Goal: Task Accomplishment & Management: Manage account settings

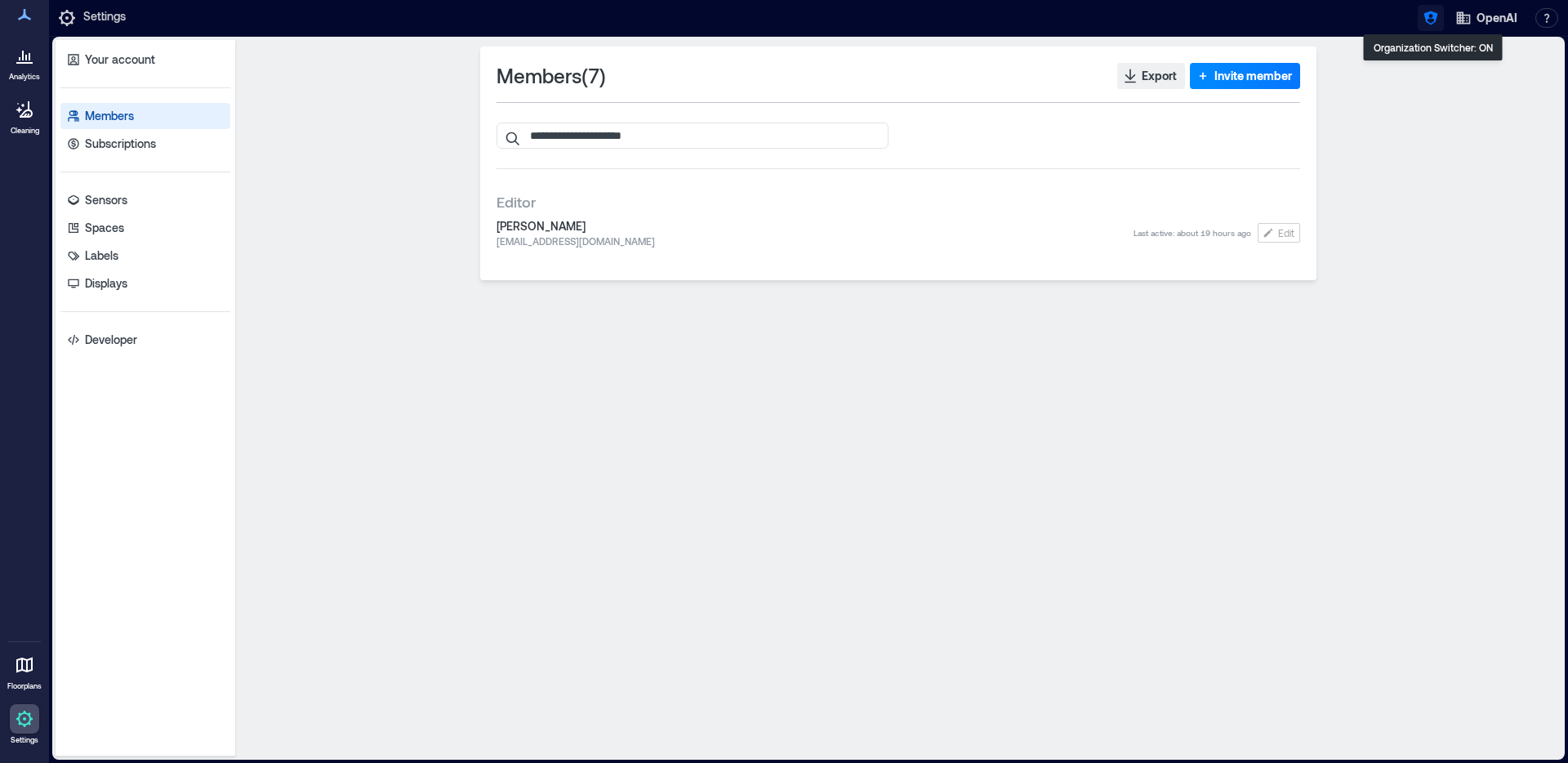
drag, startPoint x: 0, startPoint y: 0, endPoint x: 1424, endPoint y: 20, distance: 1424.1
click at [1424, 20] on icon "button" at bounding box center [1431, 19] width 17 height 17
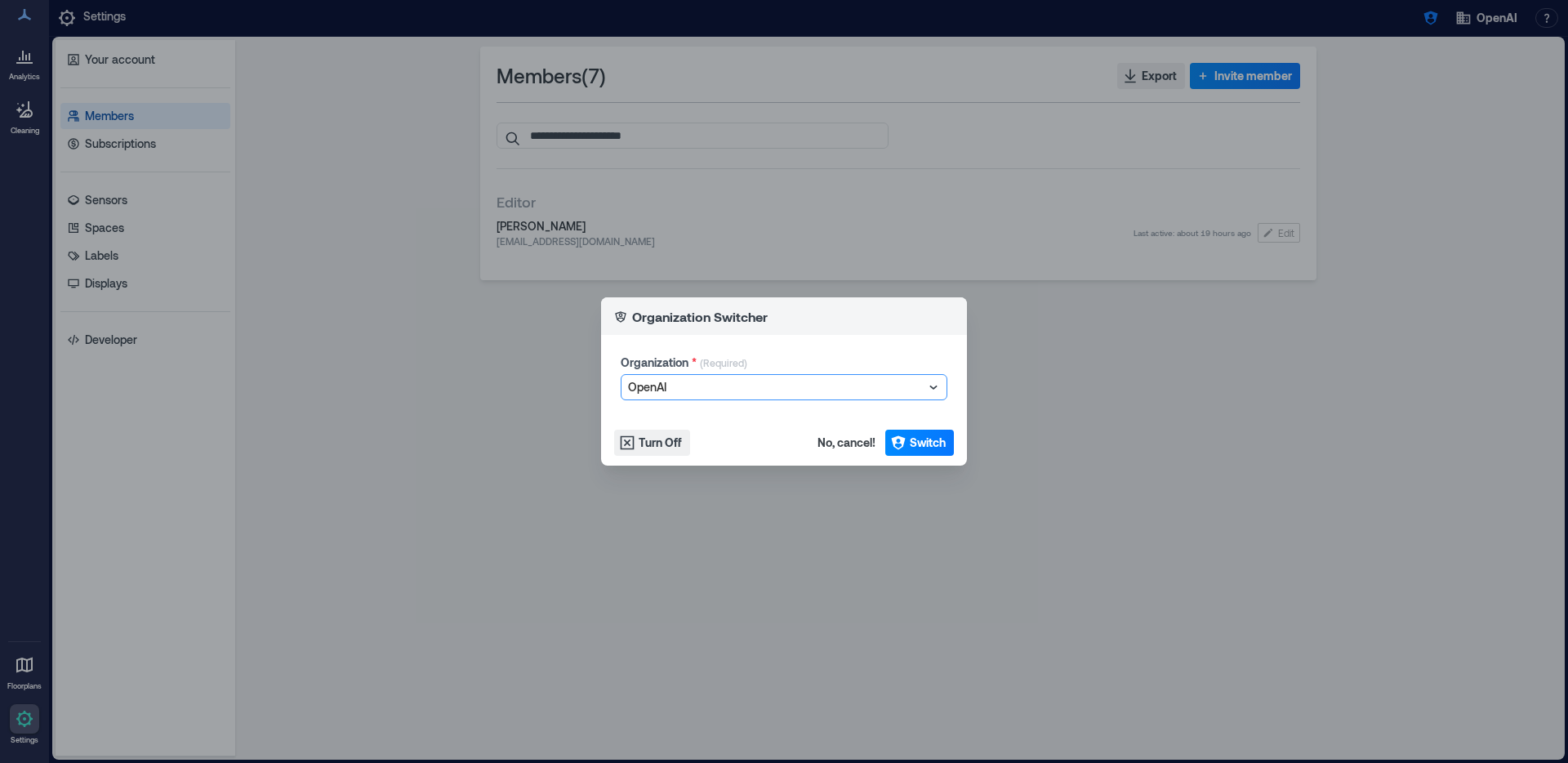
click at [722, 394] on div at bounding box center [775, 387] width 295 height 19
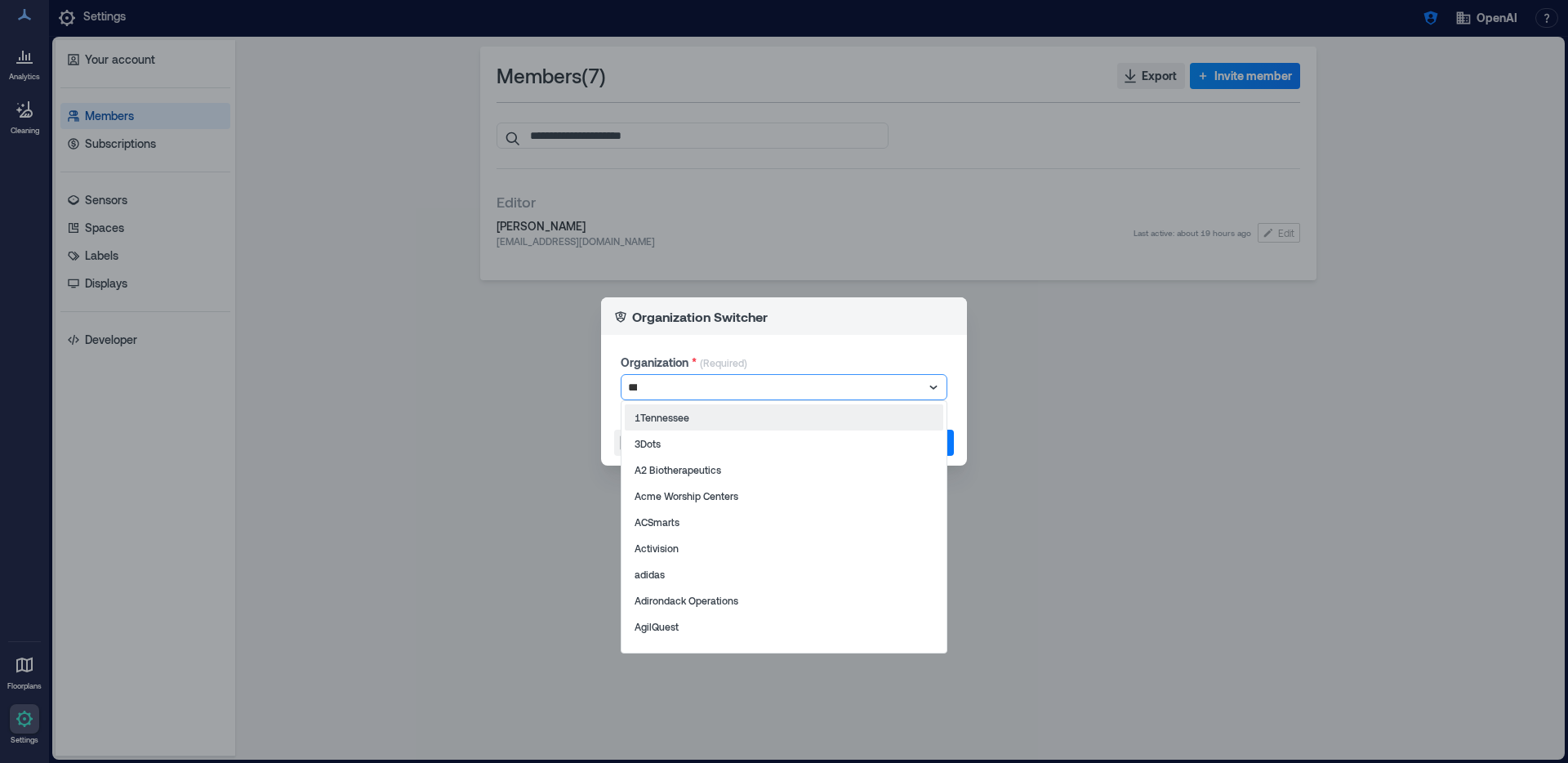
type input "****"
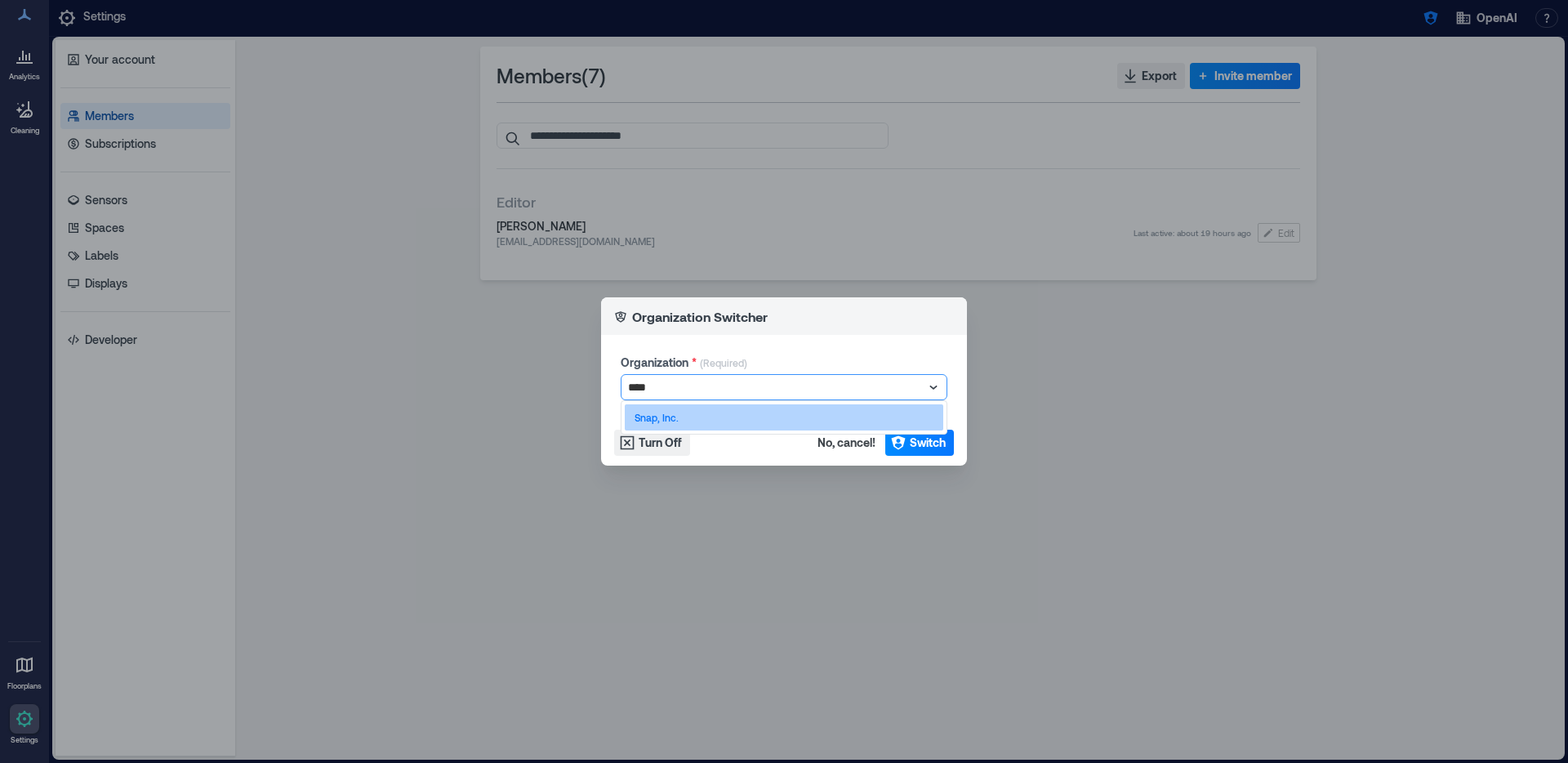
click at [879, 415] on div "Snap, Inc." at bounding box center [784, 418] width 318 height 26
click at [957, 446] on footer "Turn Off No, cancel! Switch" at bounding box center [783, 442] width 366 height 45
click at [936, 444] on span "Switch" at bounding box center [927, 443] width 36 height 17
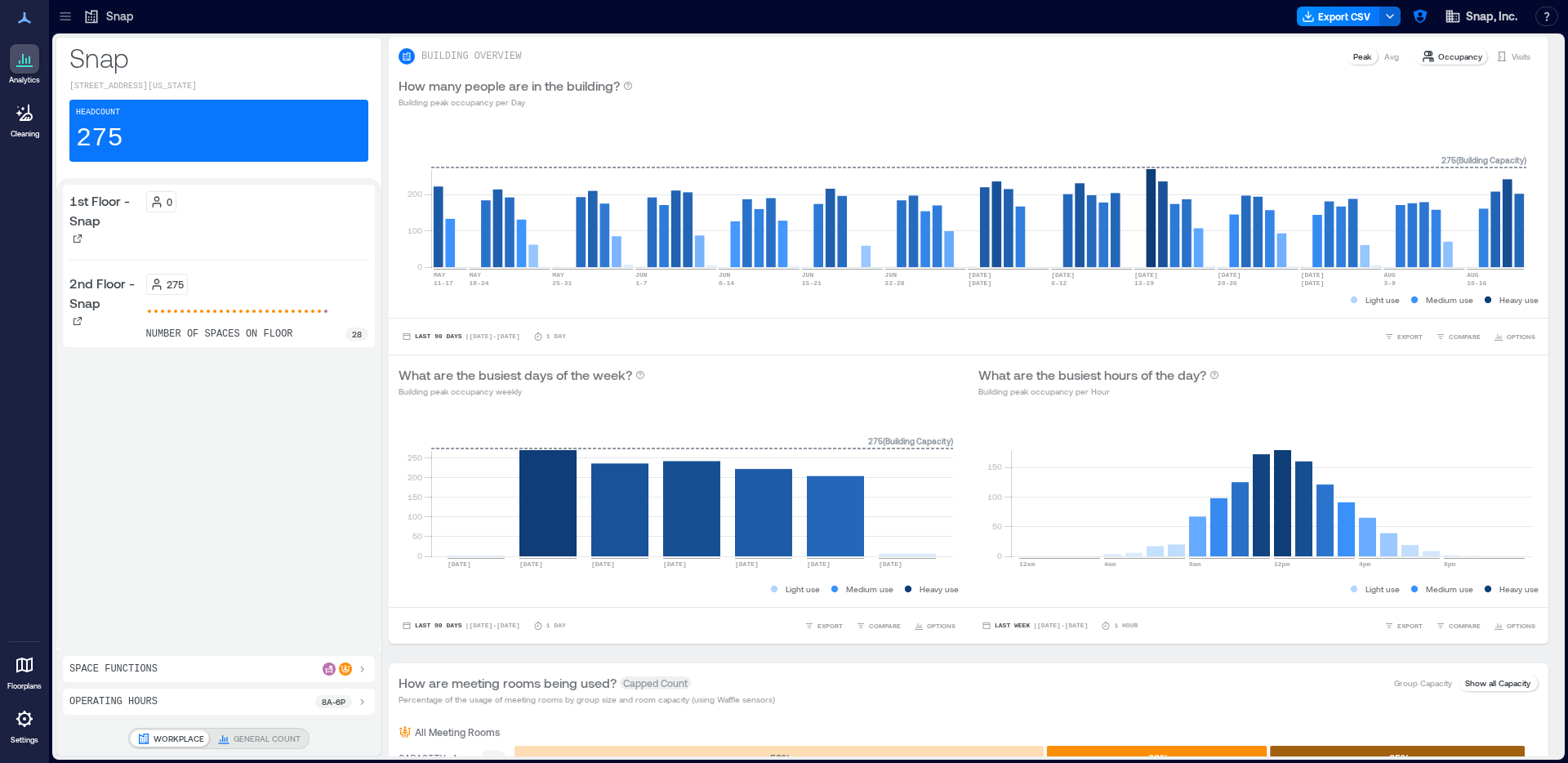
click at [46, 10] on div "Analytics Cleaning Floorplans Settings" at bounding box center [24, 382] width 49 height 763
click at [64, 21] on icon at bounding box center [66, 17] width 17 height 17
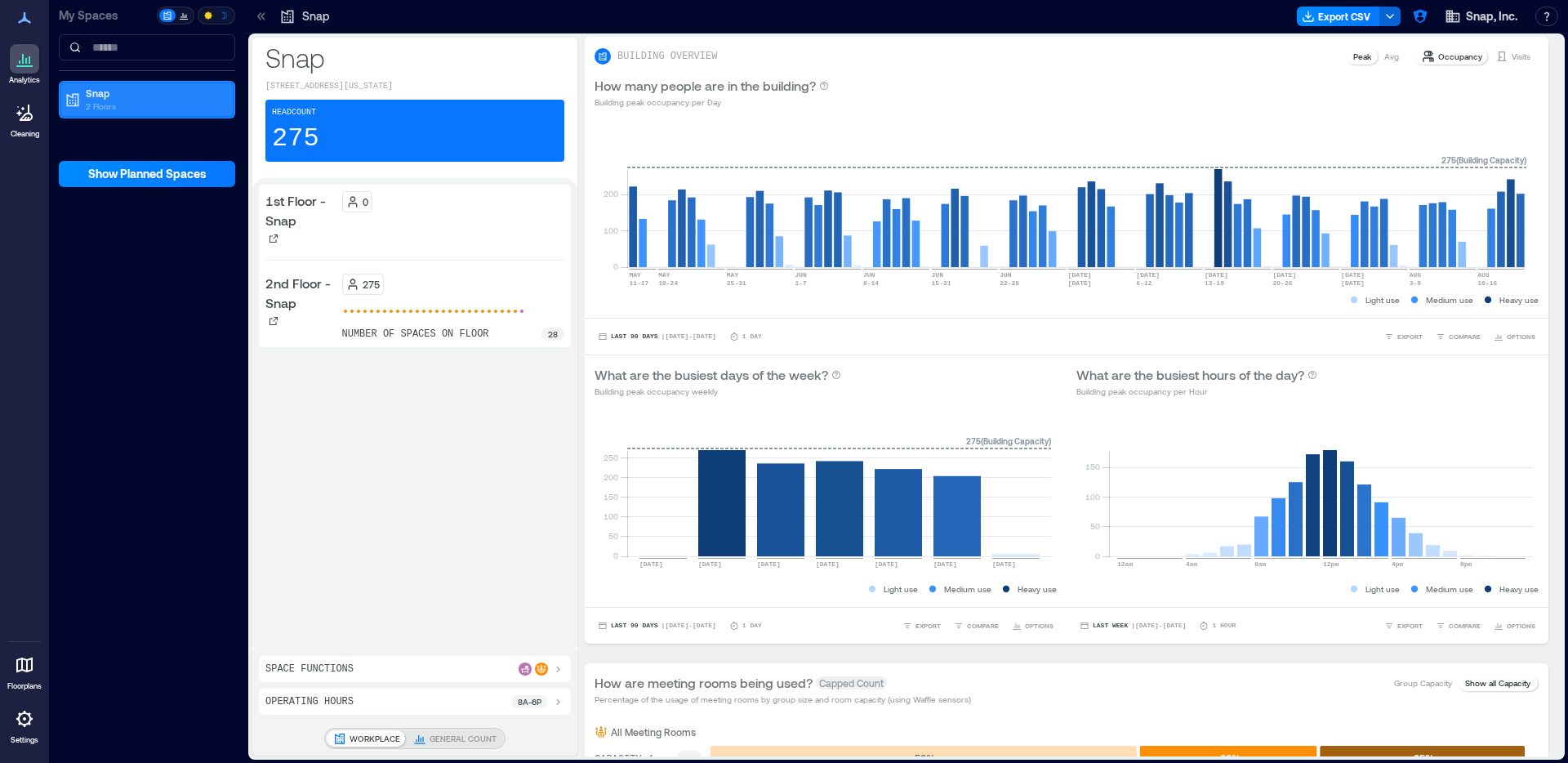
click at [147, 88] on p "Snap" at bounding box center [155, 94] width 137 height 13
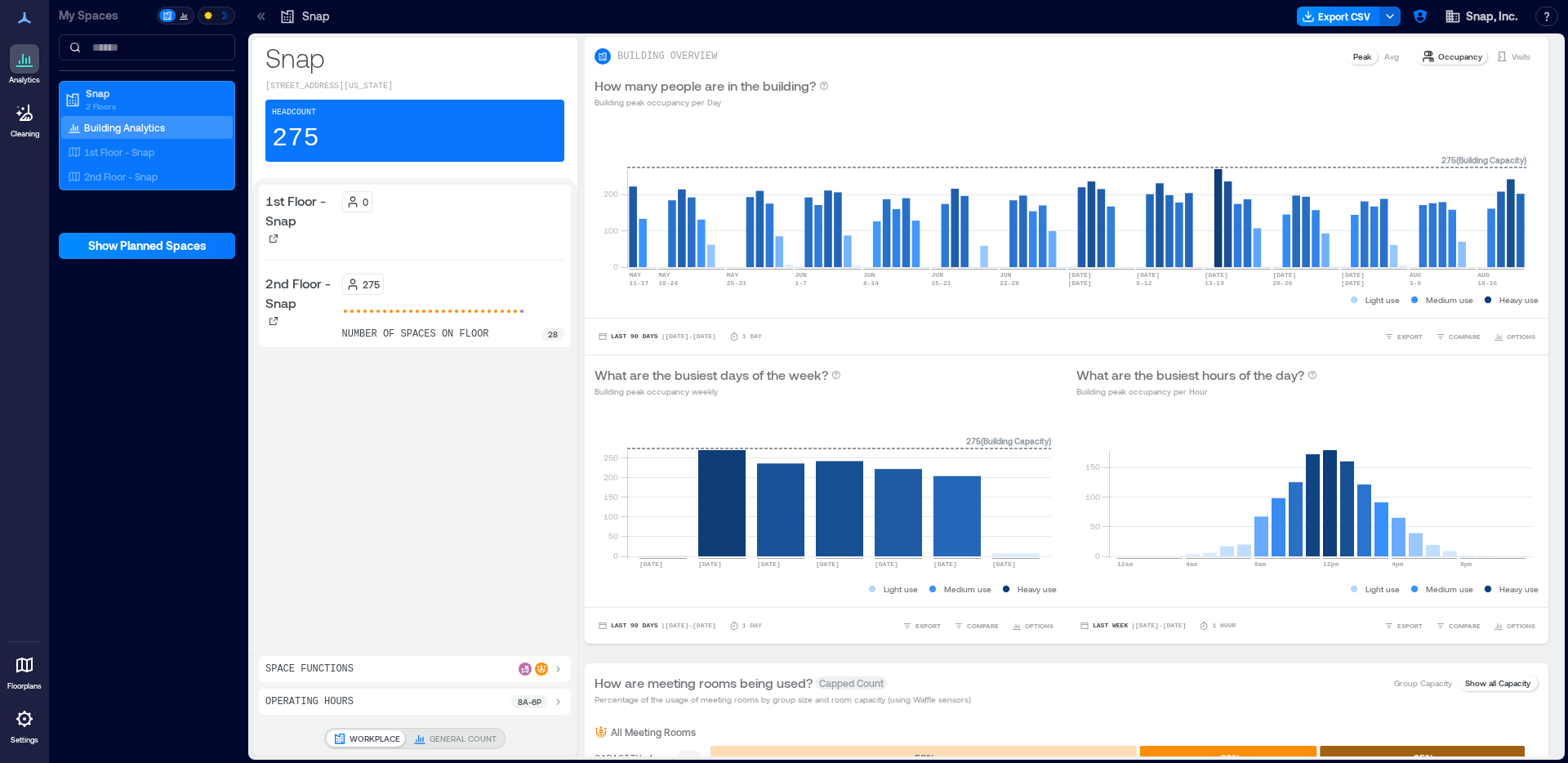
click at [25, 734] on link "Settings" at bounding box center [24, 724] width 39 height 51
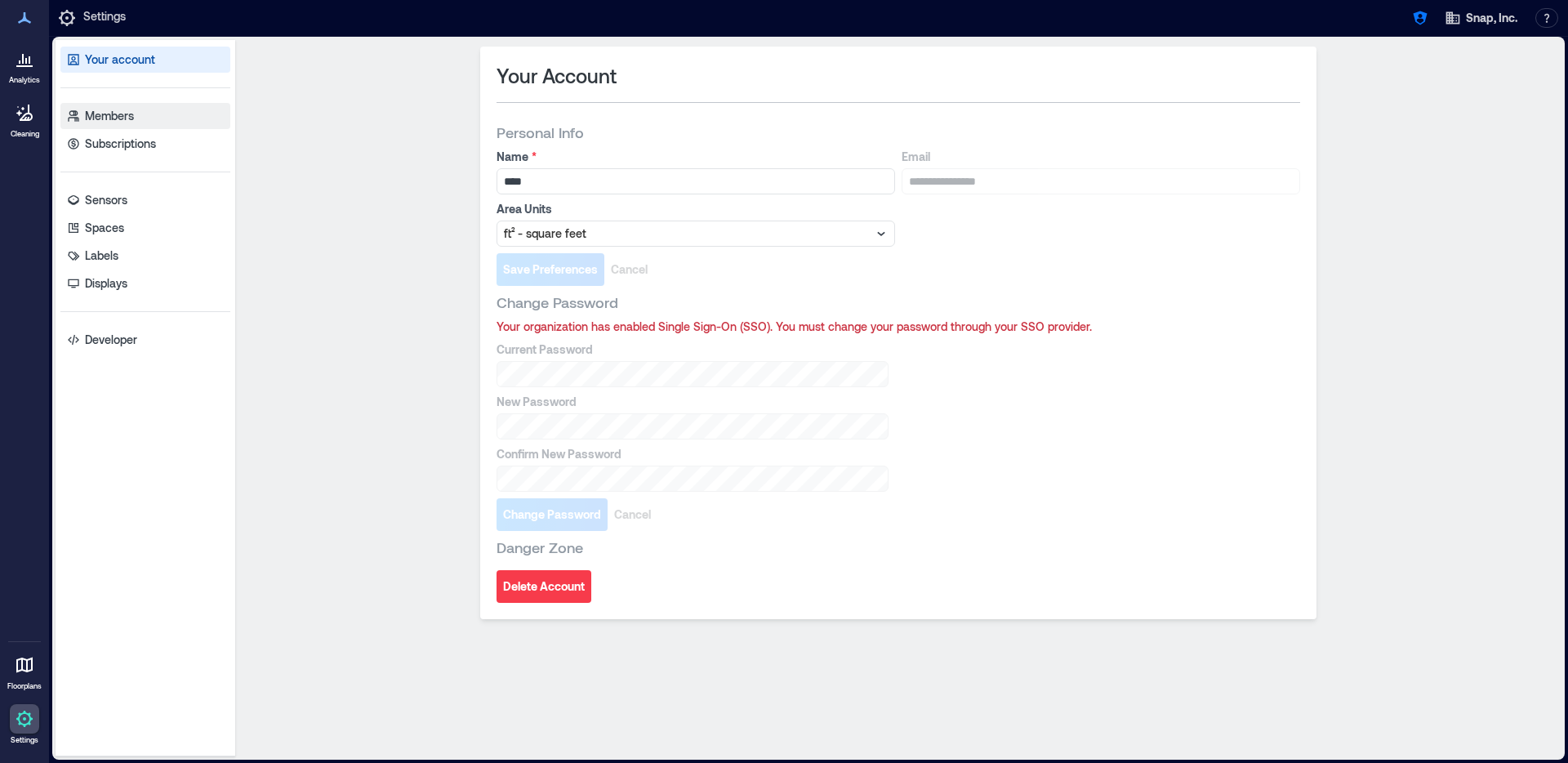
click at [130, 111] on p "Members" at bounding box center [109, 116] width 49 height 17
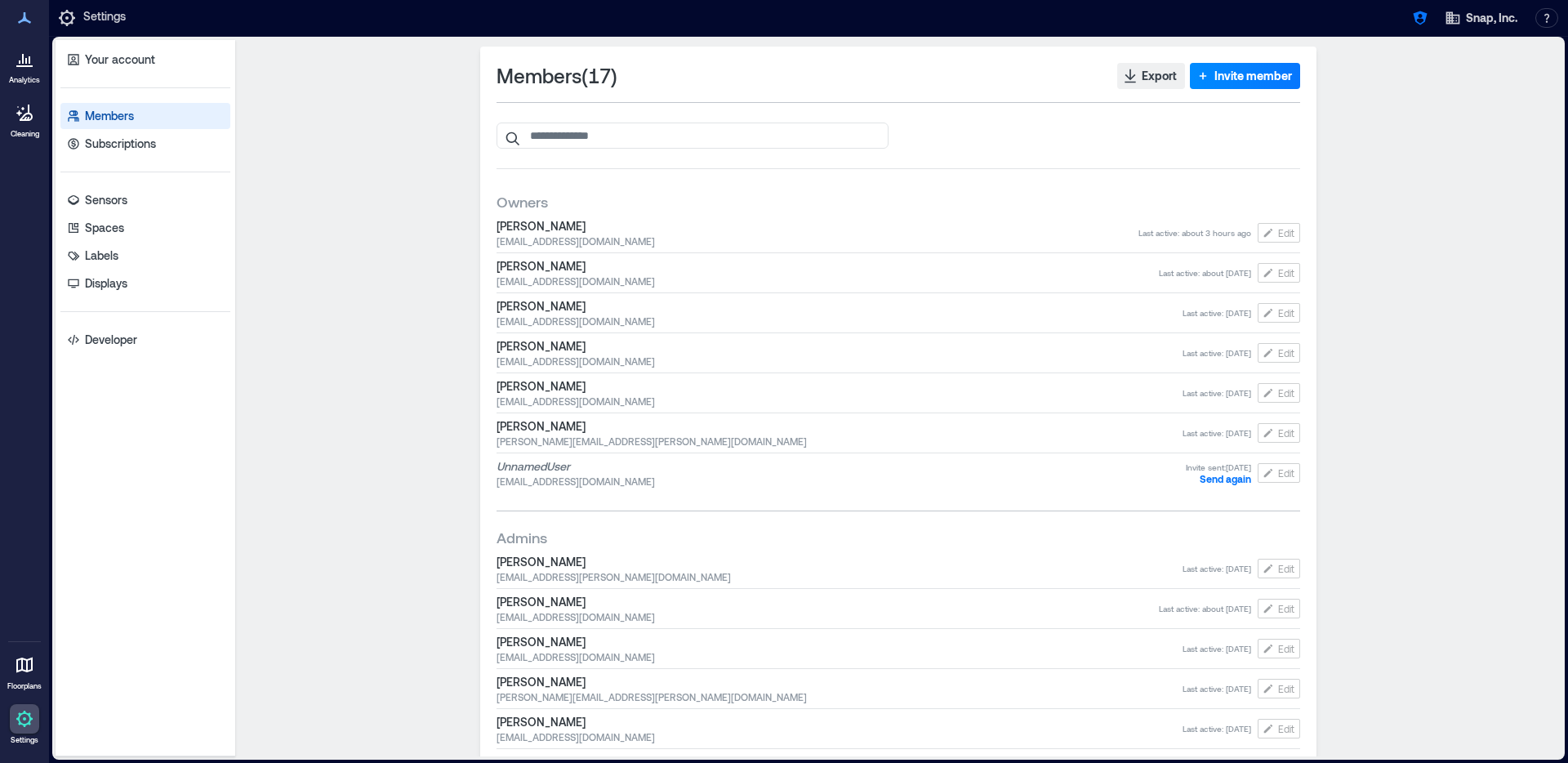
click at [304, 133] on div "Members ( 17 ) Export Invite member Owners Daniel Diaz ddiaz@c.snap.com Last ac…" at bounding box center [898, 398] width 1313 height 704
click at [17, 65] on icon at bounding box center [24, 58] width 19 height 19
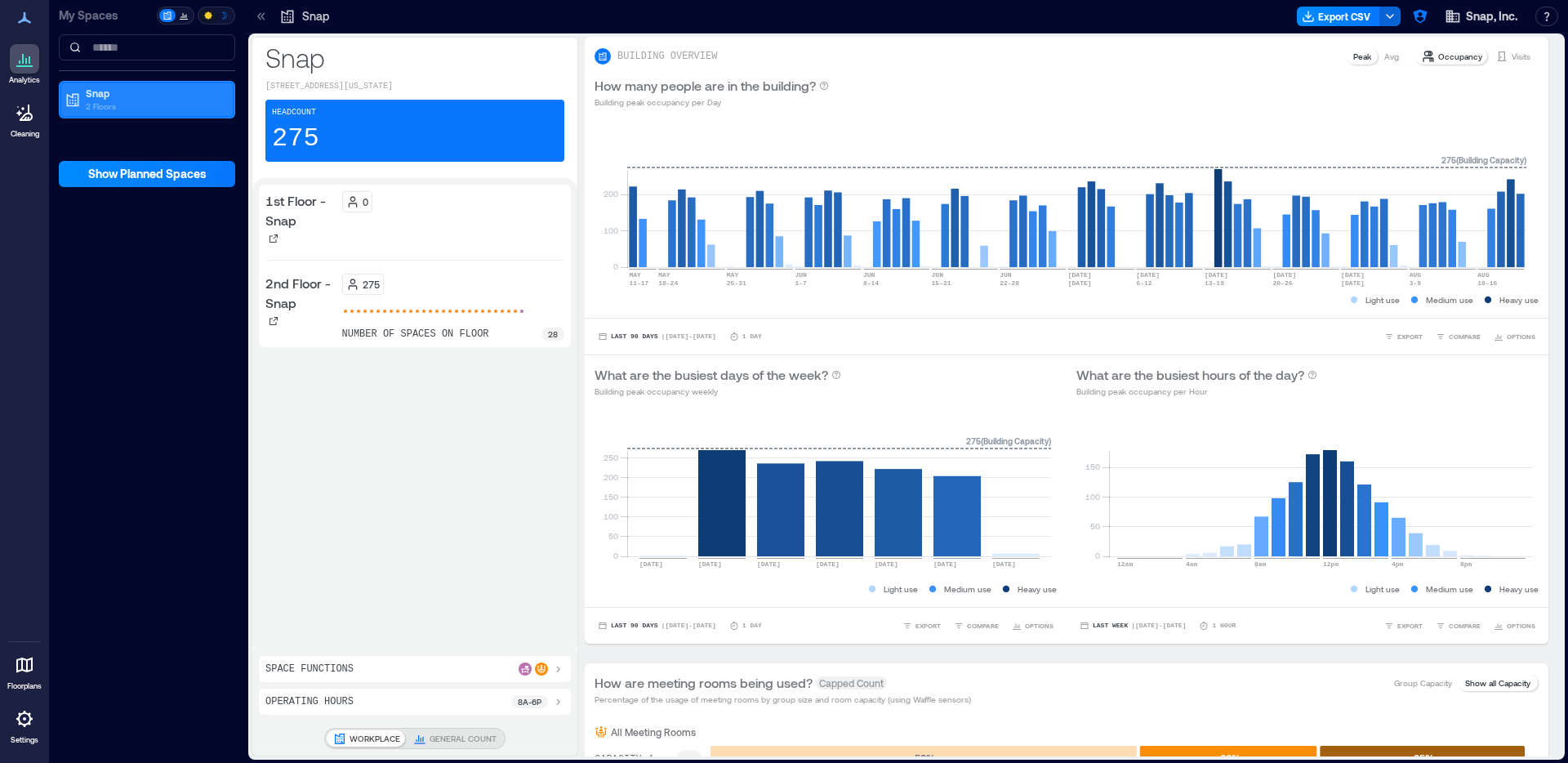
click at [134, 107] on p "2 Floors" at bounding box center [155, 106] width 137 height 13
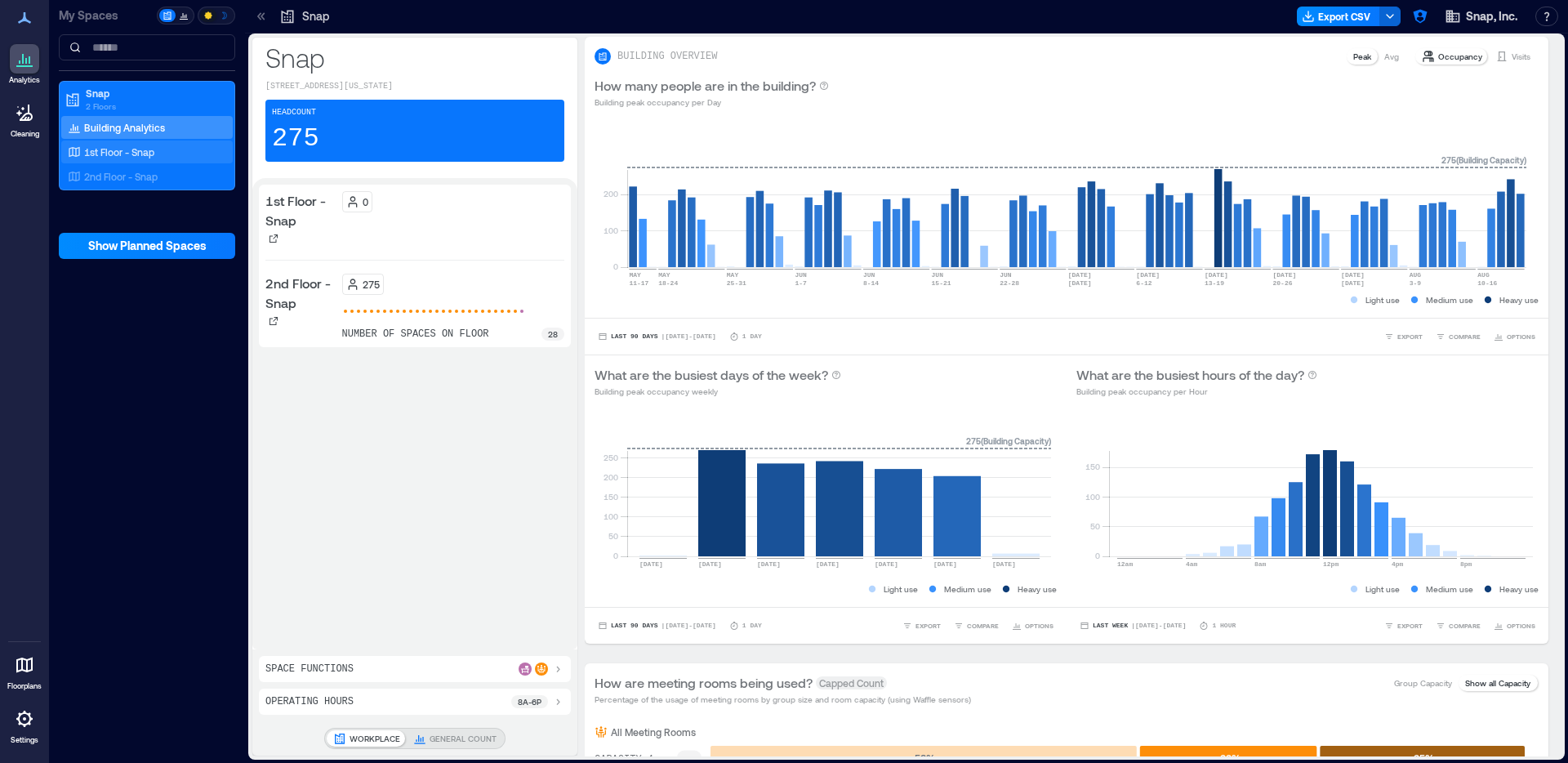
click at [128, 147] on p "1st Floor - Snap" at bounding box center [119, 152] width 70 height 13
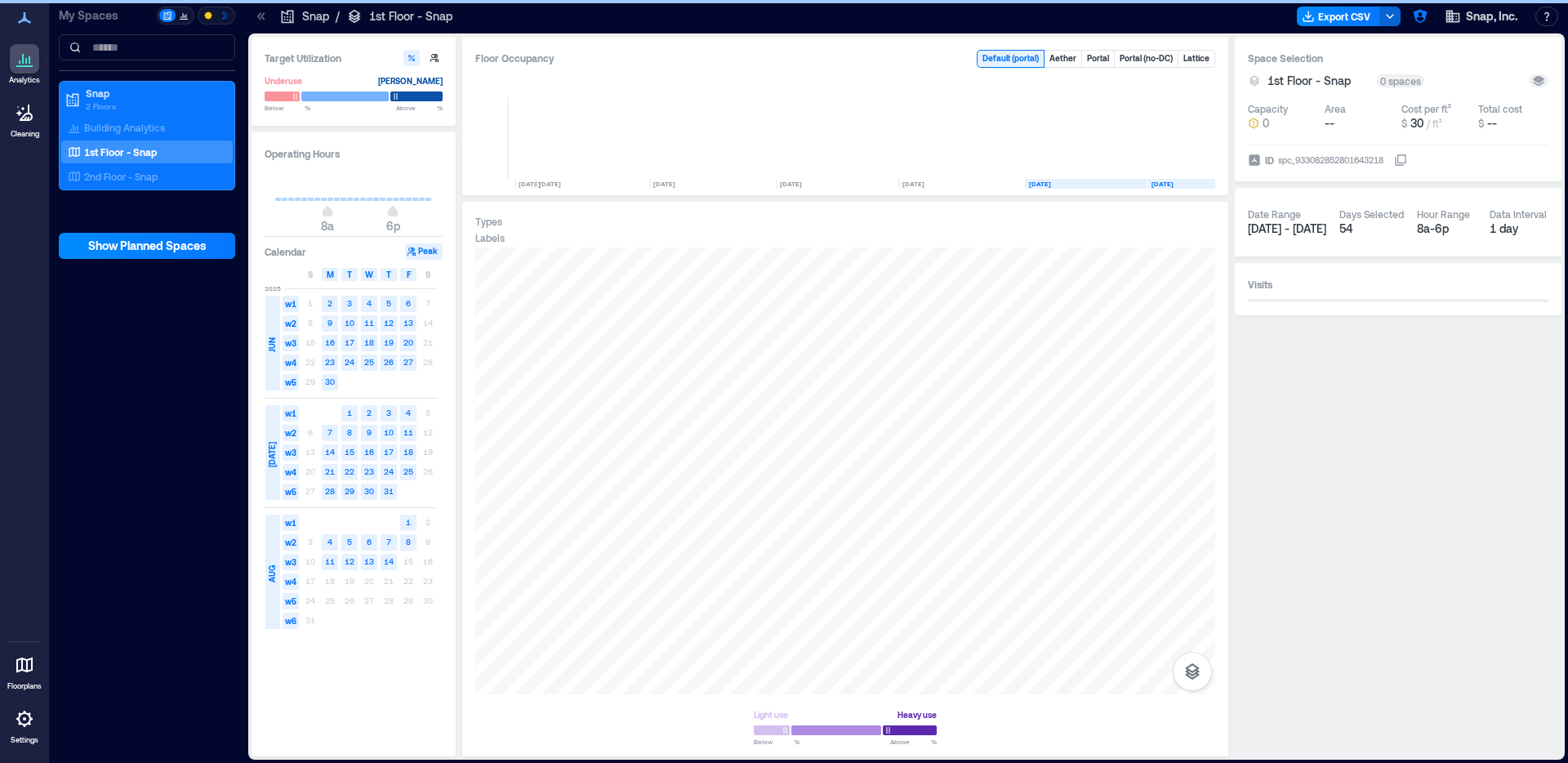
scroll to position [0, 120]
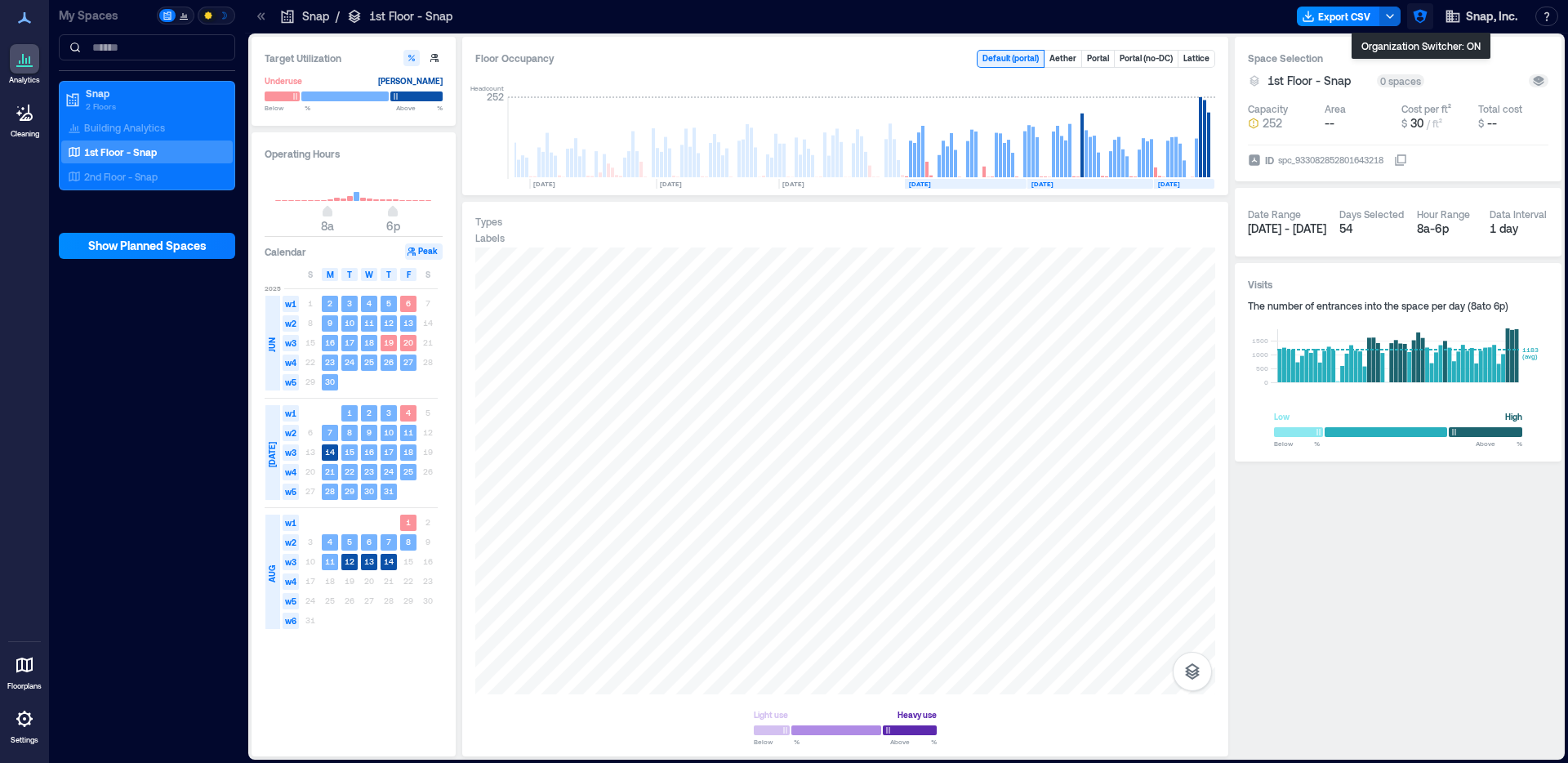
click at [1417, 17] on icon "button" at bounding box center [1419, 17] width 14 height 14
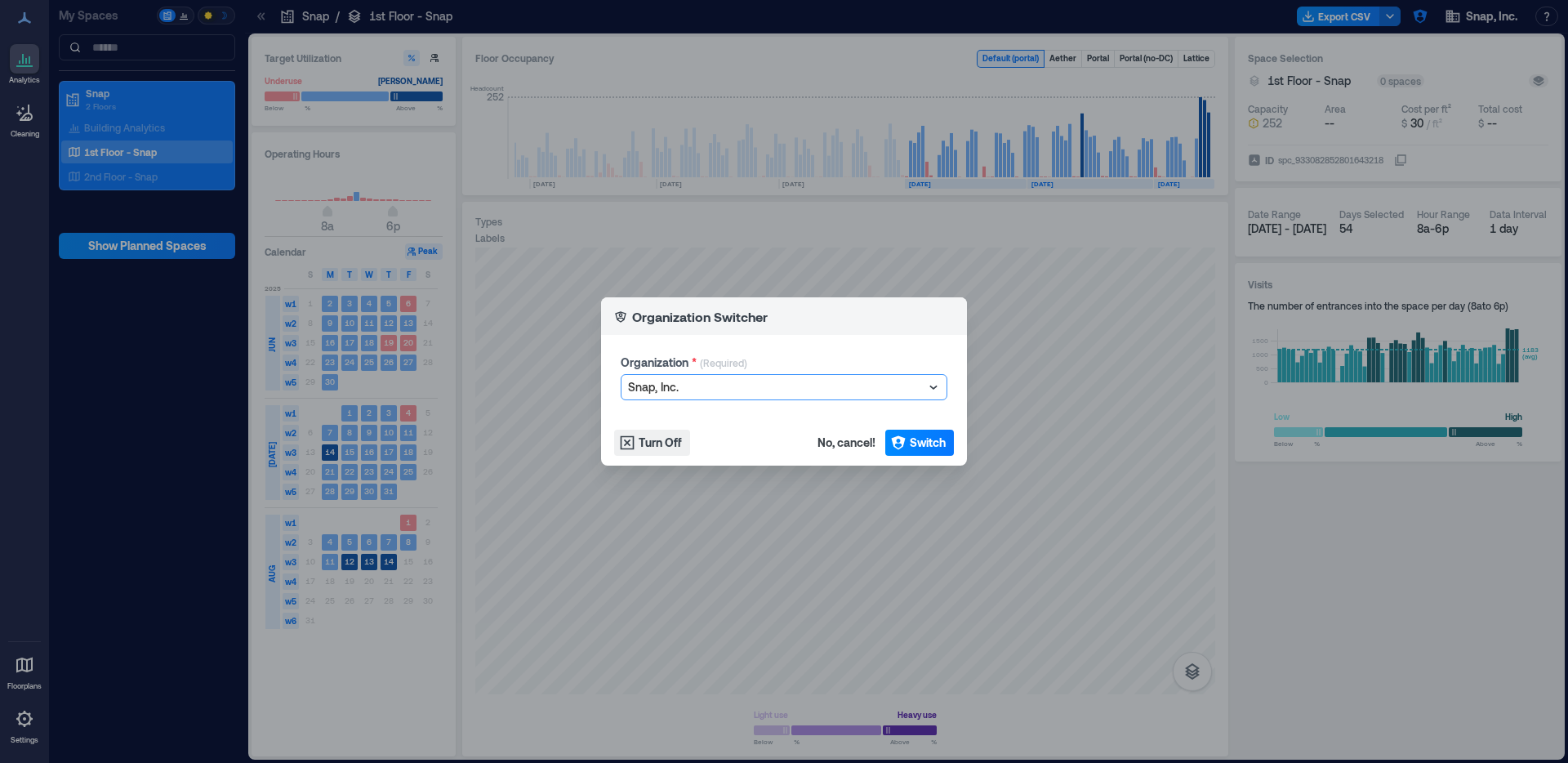
click at [670, 384] on div at bounding box center [775, 387] width 295 height 19
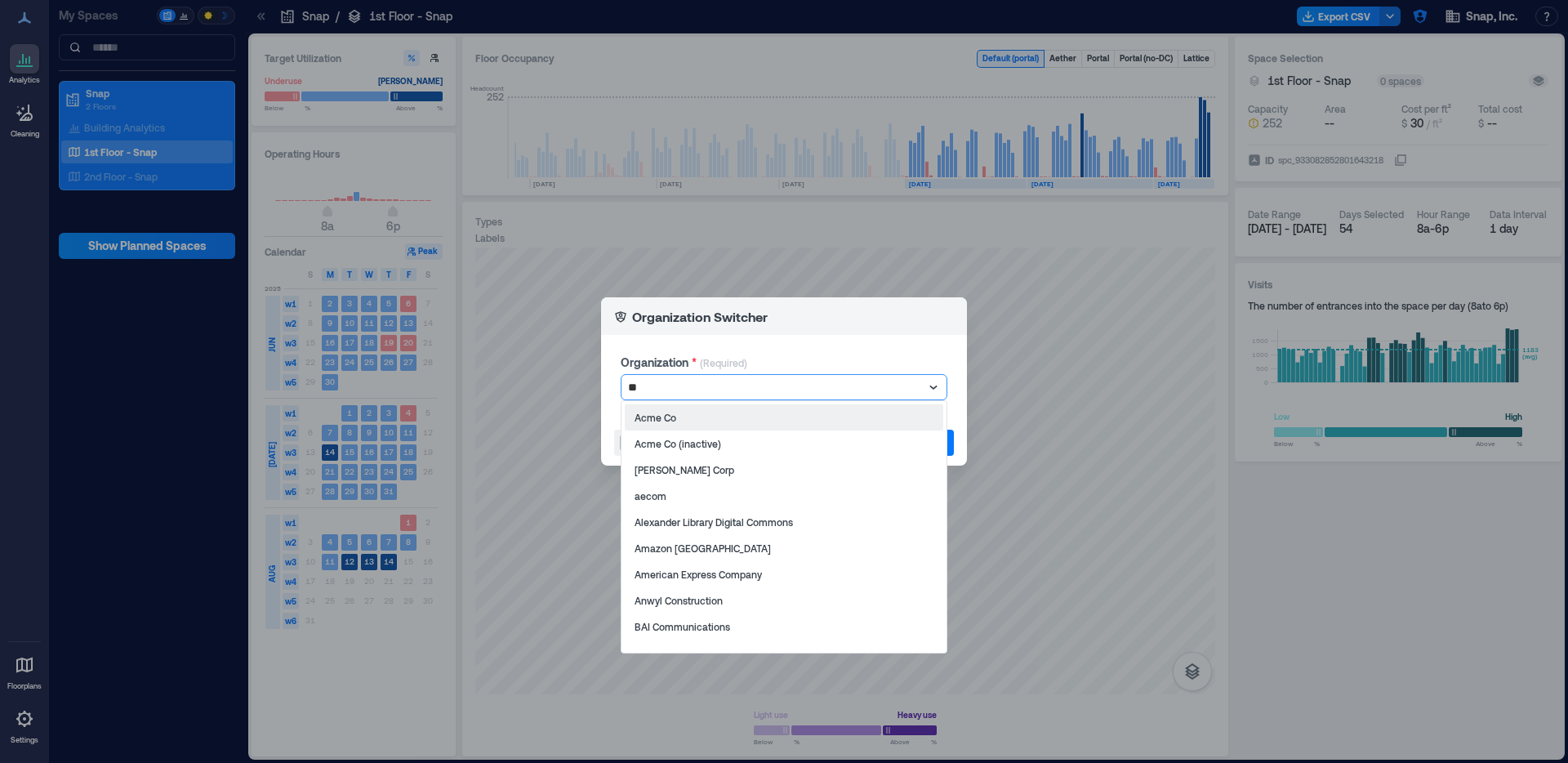
scroll to position [0, 0]
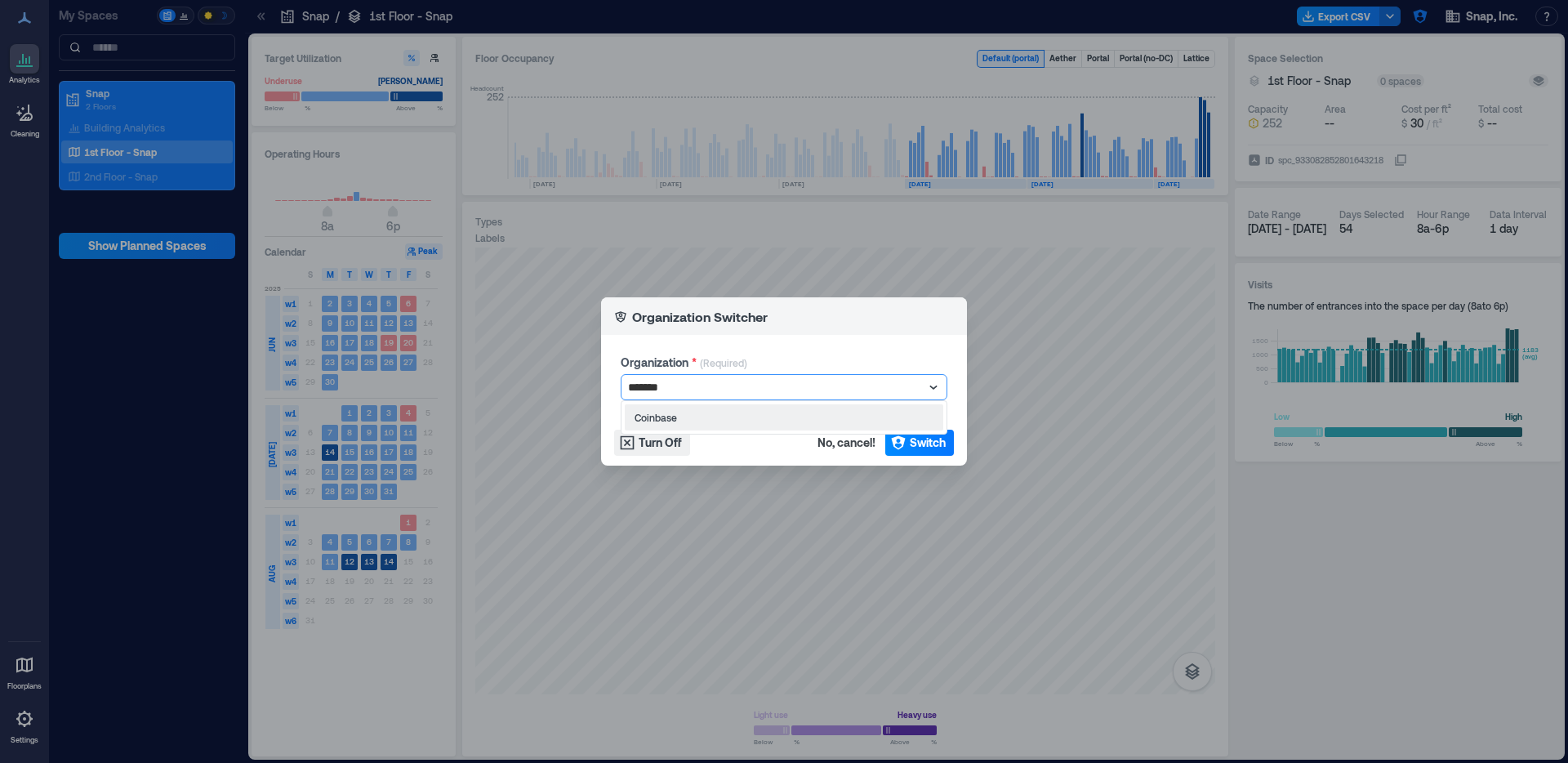
type input "********"
click at [734, 408] on div "Coinbase" at bounding box center [784, 418] width 318 height 26
click at [929, 437] on span "Switch" at bounding box center [927, 443] width 36 height 17
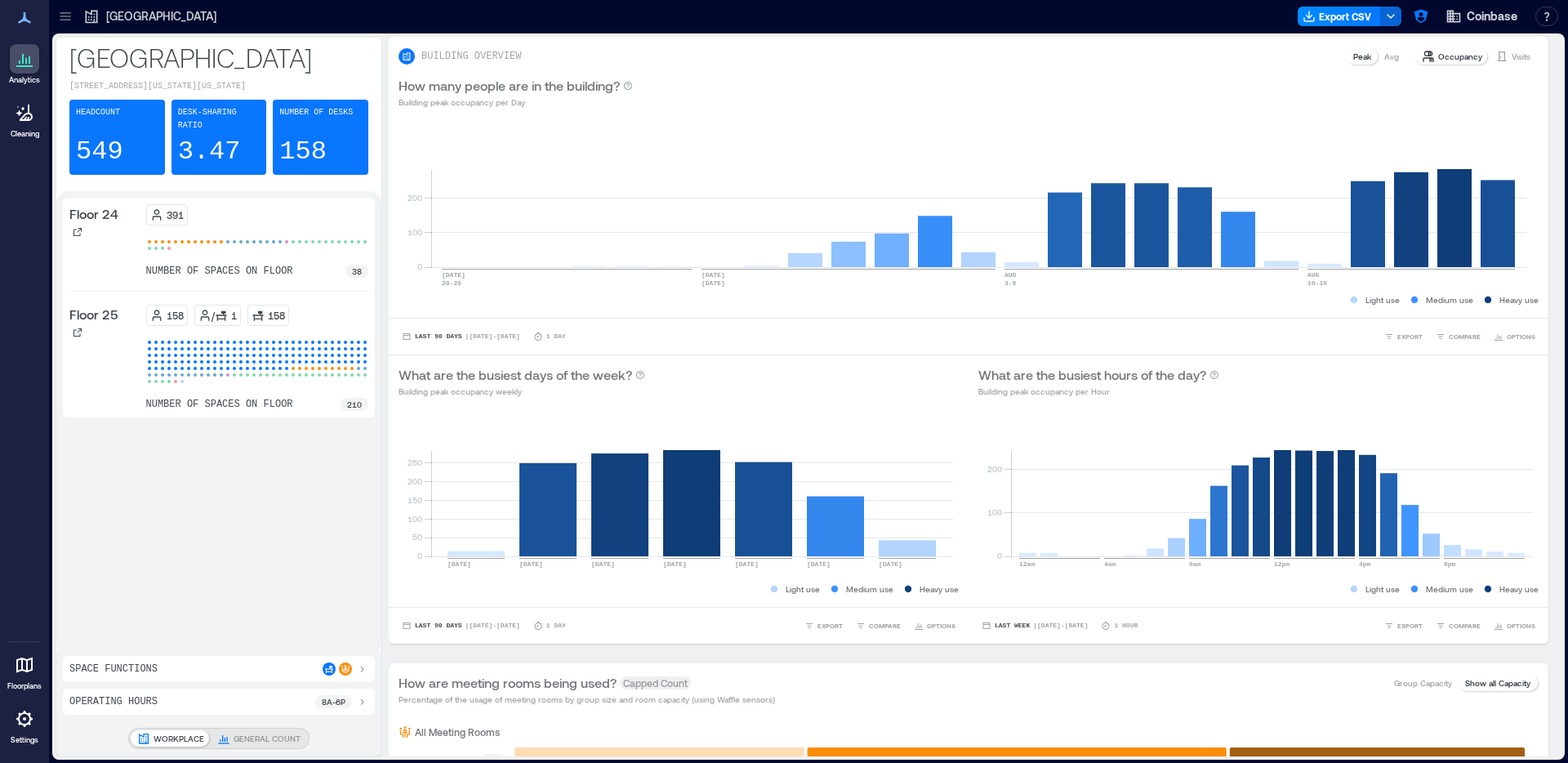
click at [62, 18] on icon at bounding box center [66, 17] width 17 height 17
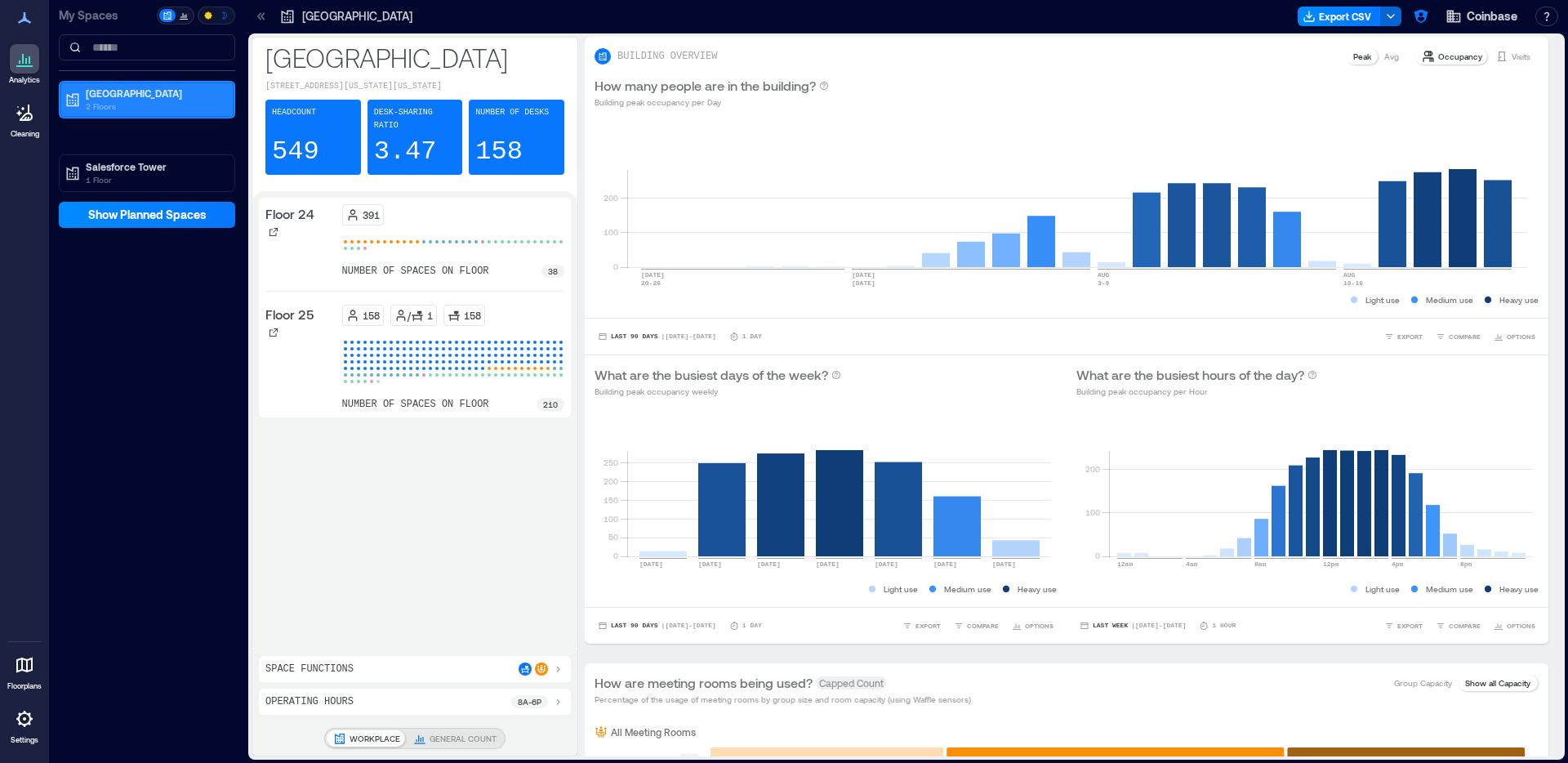
click at [114, 102] on p "2 Floors" at bounding box center [155, 106] width 137 height 13
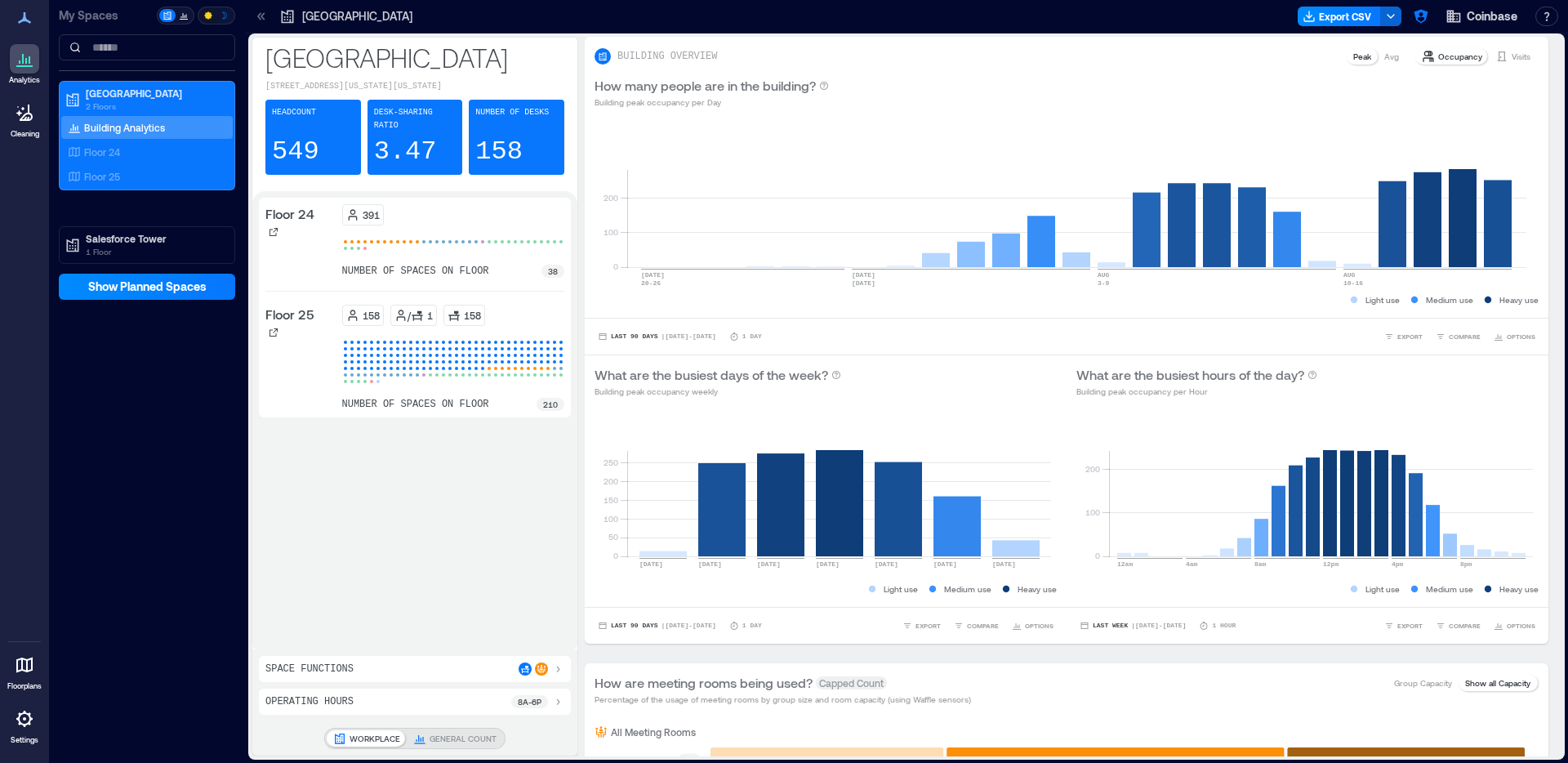
click at [135, 394] on div "My Spaces NYC 2 Floors Building Analytics Floor 24 Floor 25 Salesforce Tower 1 …" at bounding box center [147, 382] width 196 height 763
